Goal: Information Seeking & Learning: Learn about a topic

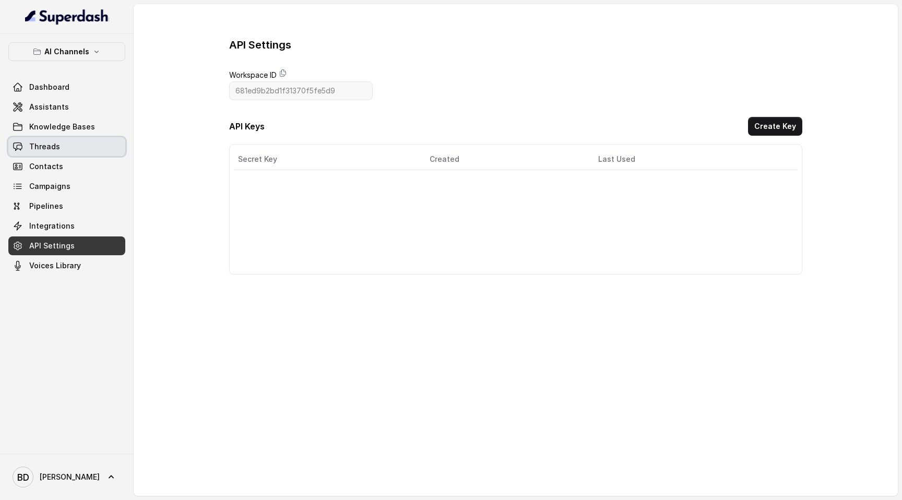
click at [57, 147] on span "Threads" at bounding box center [44, 146] width 31 height 10
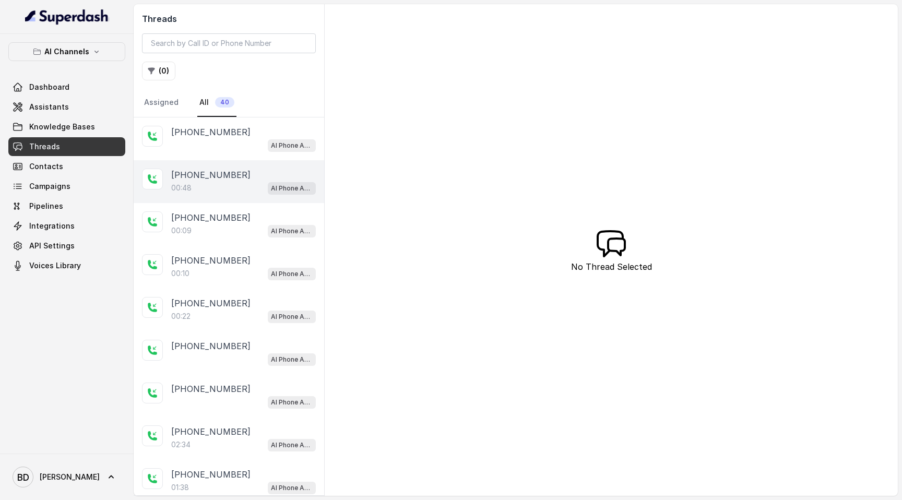
click at [202, 188] on div "00:48 AI Phone Assistant" at bounding box center [243, 188] width 145 height 14
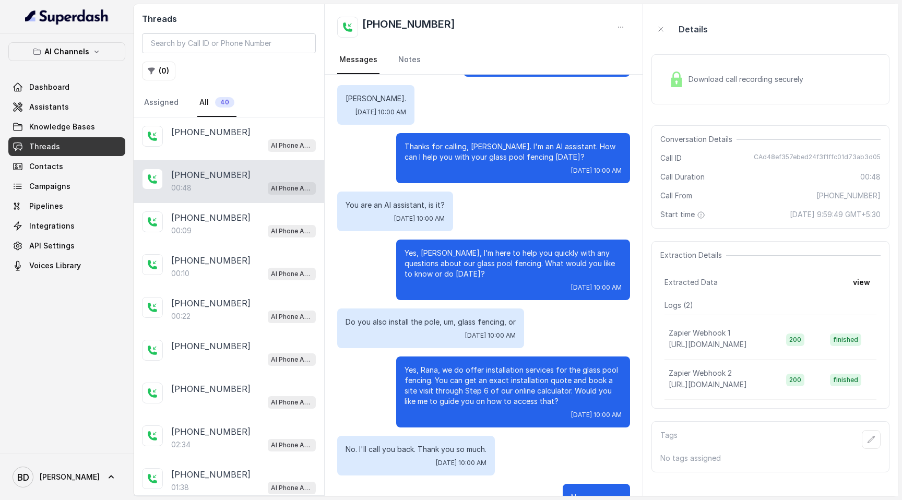
scroll to position [78, 0]
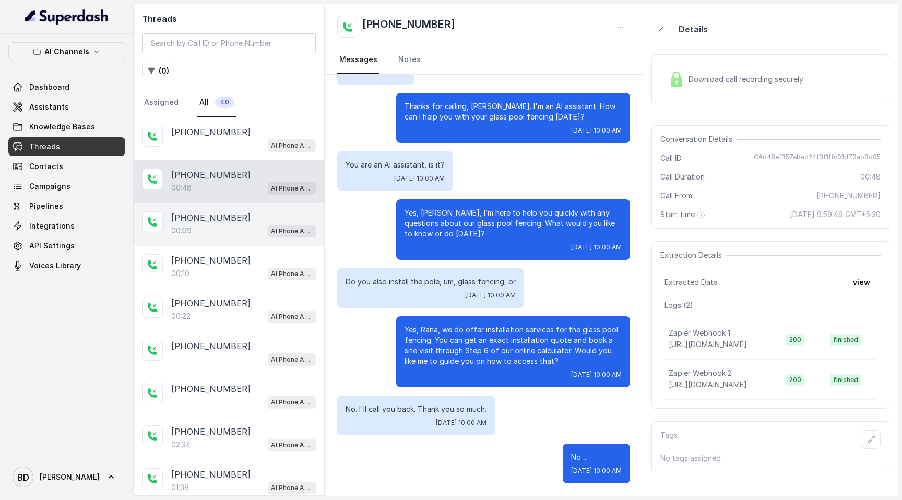
click at [227, 241] on div "[PHONE_NUMBER]:09 AI Phone Assistant" at bounding box center [229, 224] width 190 height 43
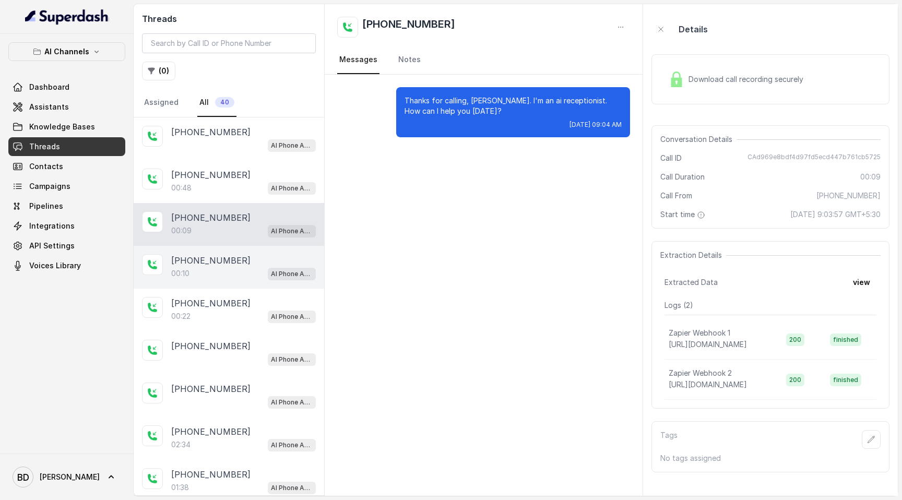
click at [225, 279] on div "[PHONE_NUMBER]:10 AI Phone Assistant" at bounding box center [229, 267] width 190 height 43
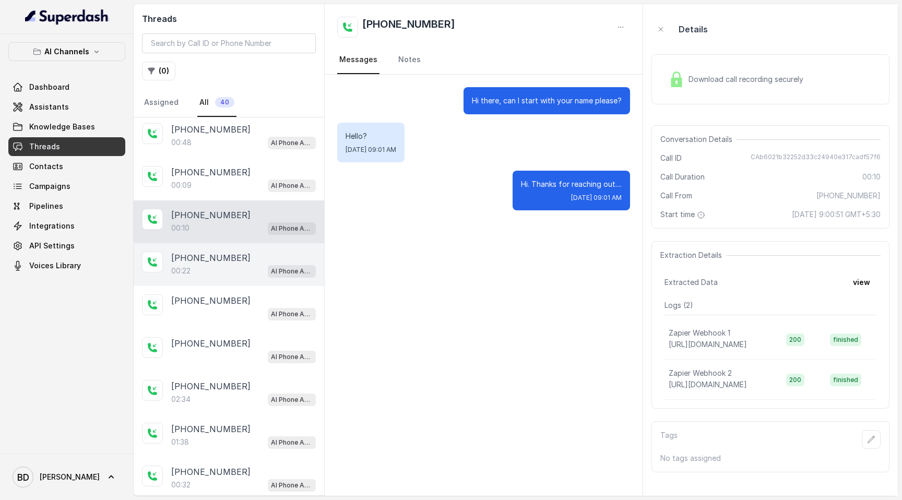
scroll to position [52, 0]
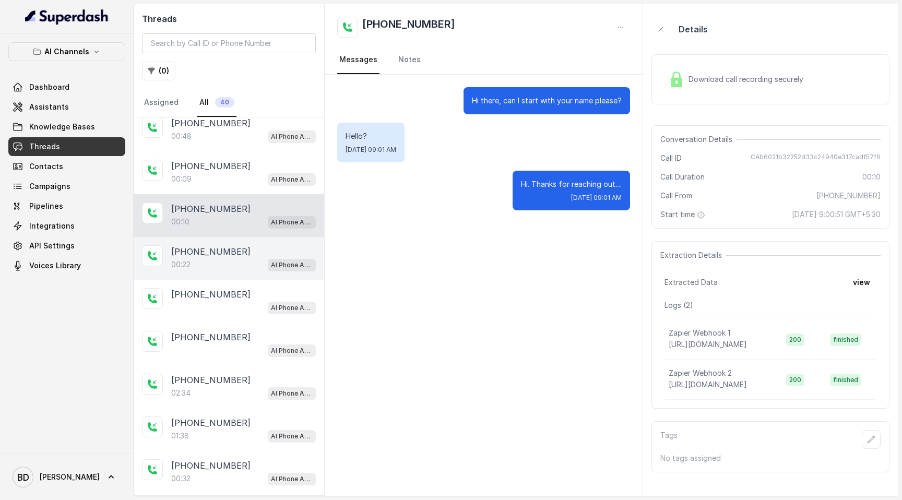
click at [234, 276] on div "[PHONE_NUMBER]:22 AI Phone Assistant" at bounding box center [229, 258] width 190 height 43
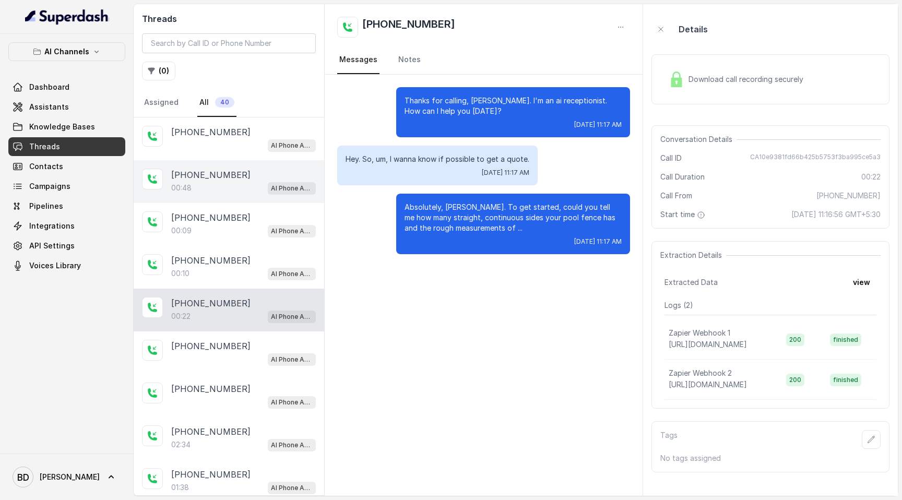
click at [232, 185] on div "00:48 AI Phone Assistant" at bounding box center [243, 188] width 145 height 14
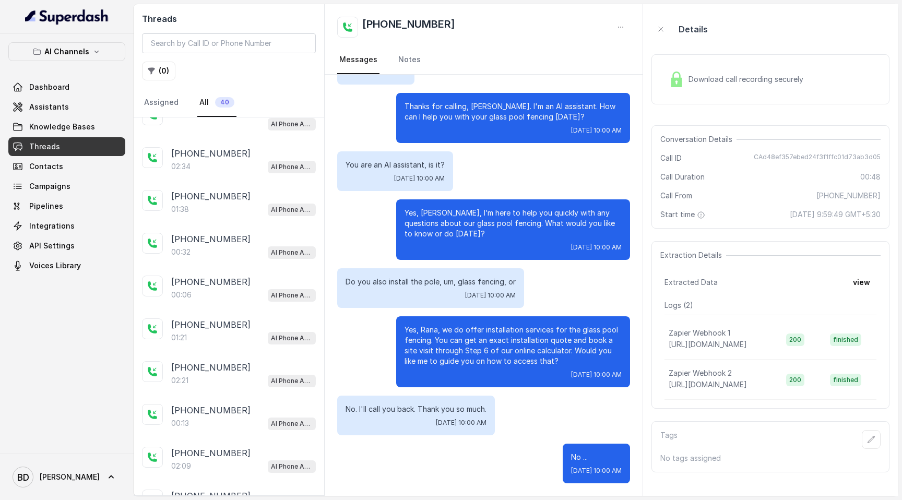
scroll to position [344, 0]
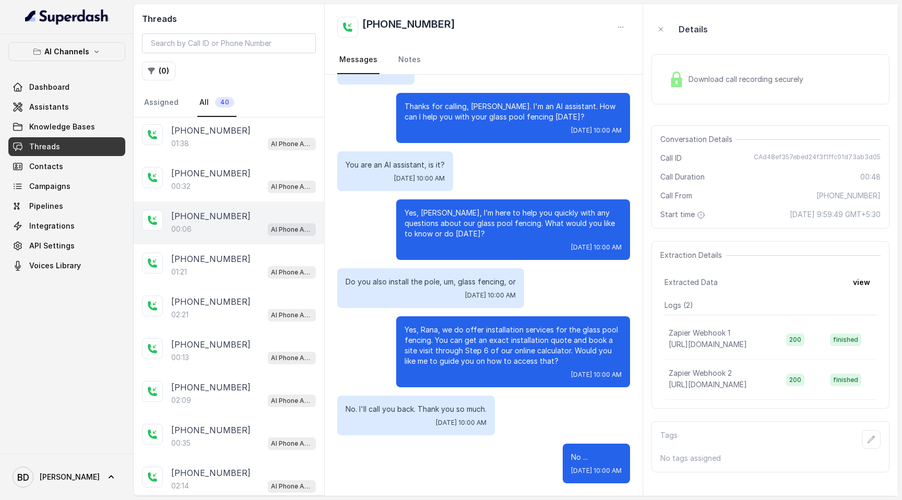
click at [227, 222] on div "00:06 AI Phone Assistant" at bounding box center [243, 229] width 145 height 14
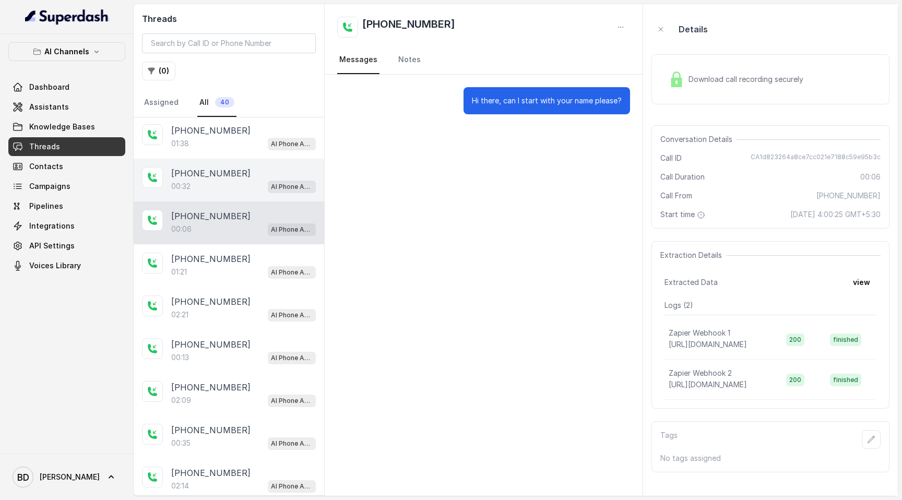
click at [225, 184] on div "00:32 AI Phone Assistant" at bounding box center [243, 186] width 145 height 14
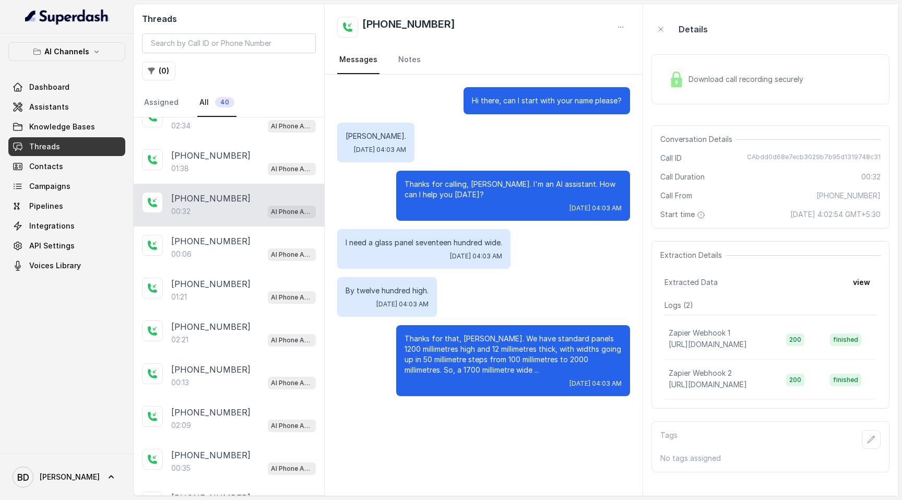
scroll to position [283, 0]
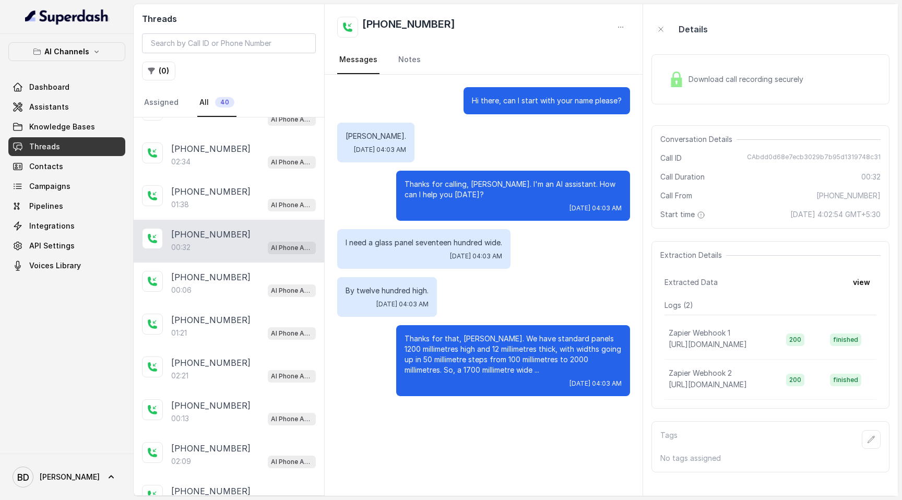
click at [225, 185] on div "[PHONE_NUMBER]" at bounding box center [243, 191] width 145 height 13
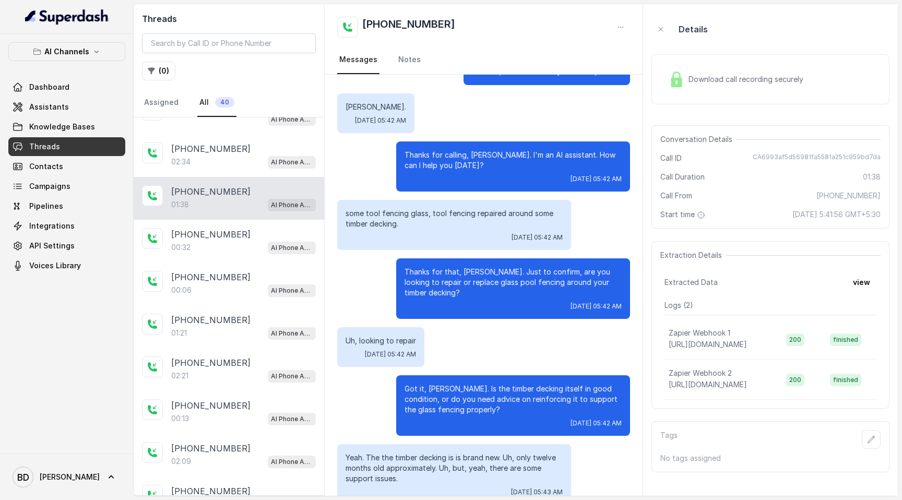
scroll to position [99, 0]
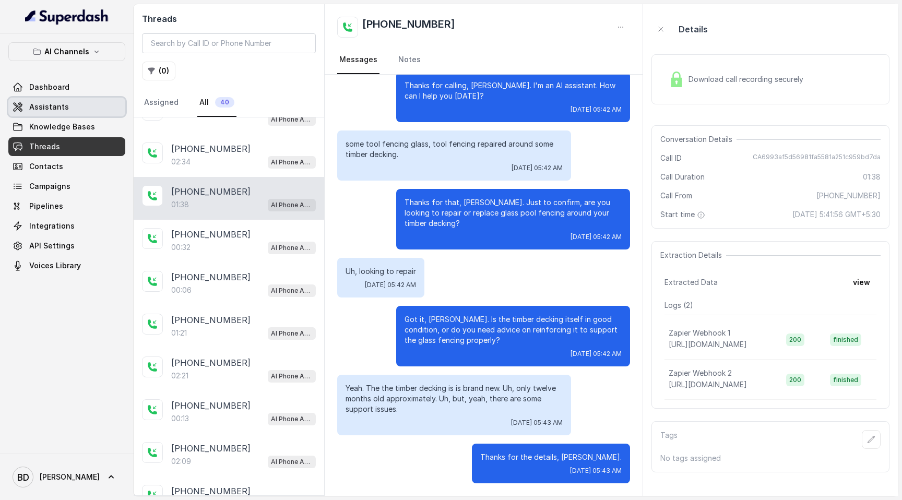
click at [64, 102] on span "Assistants" at bounding box center [49, 107] width 40 height 10
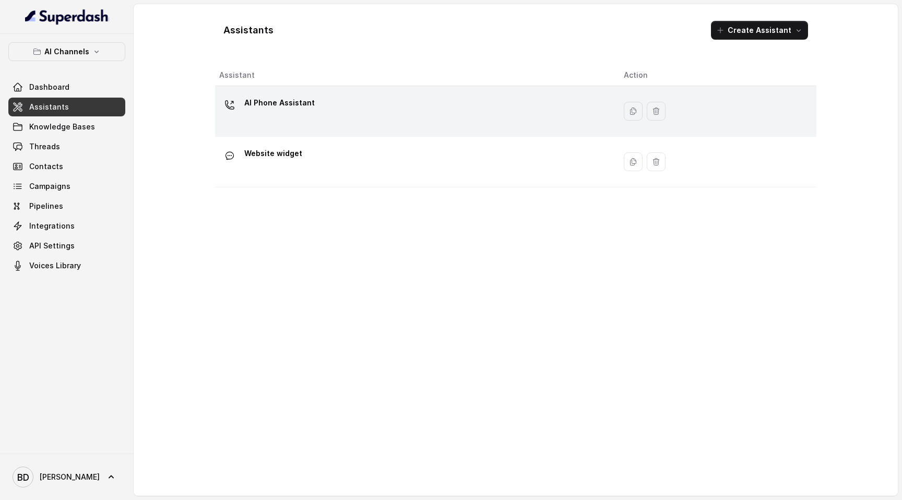
click at [349, 128] on td "AI Phone Assistant" at bounding box center [415, 111] width 400 height 51
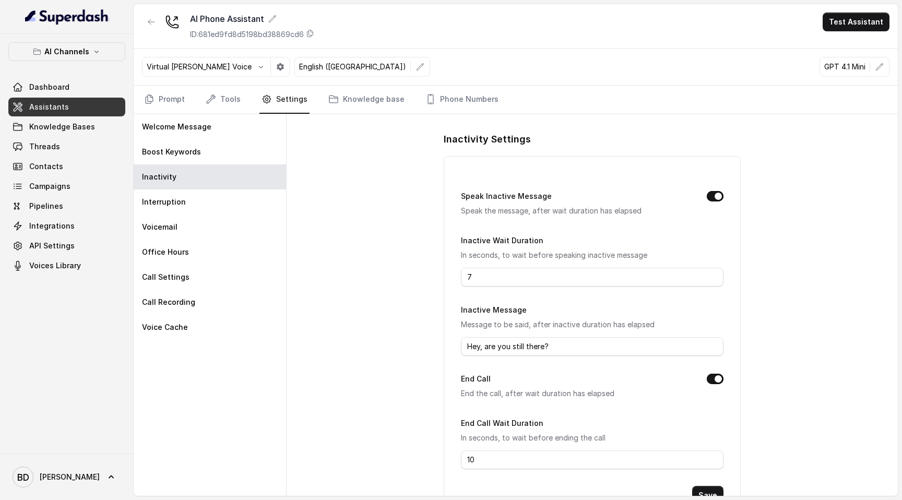
scroll to position [1, 0]
